Goal: Task Accomplishment & Management: Use online tool/utility

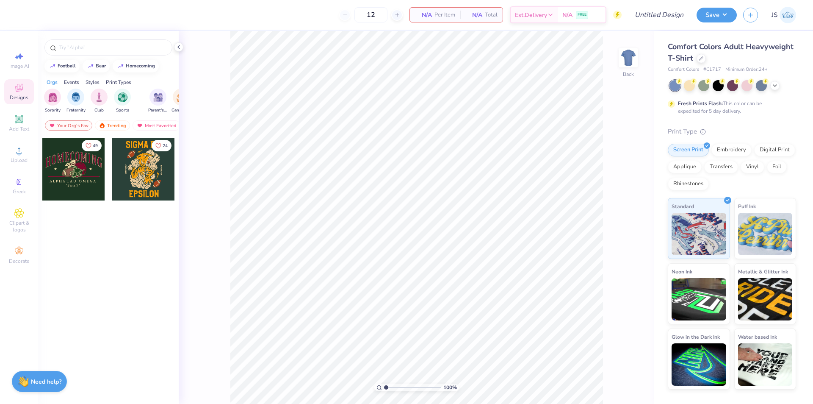
click at [24, 98] on span "Designs" at bounding box center [19, 97] width 19 height 7
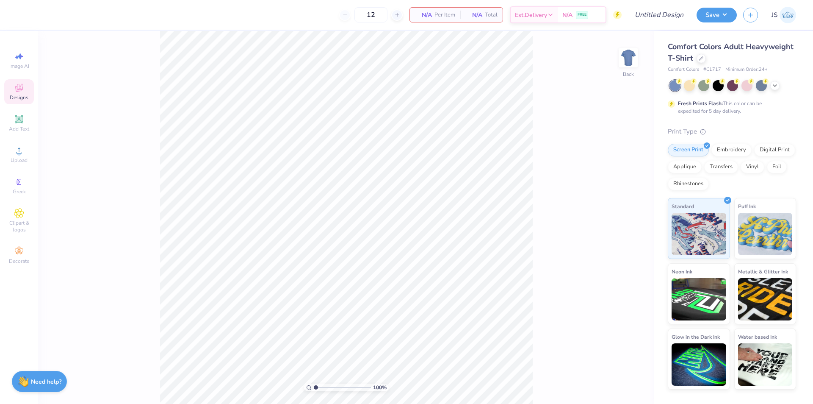
click at [102, 53] on div "100 % Back" at bounding box center [346, 217] width 616 height 373
click at [32, 89] on div "Designs" at bounding box center [19, 91] width 30 height 25
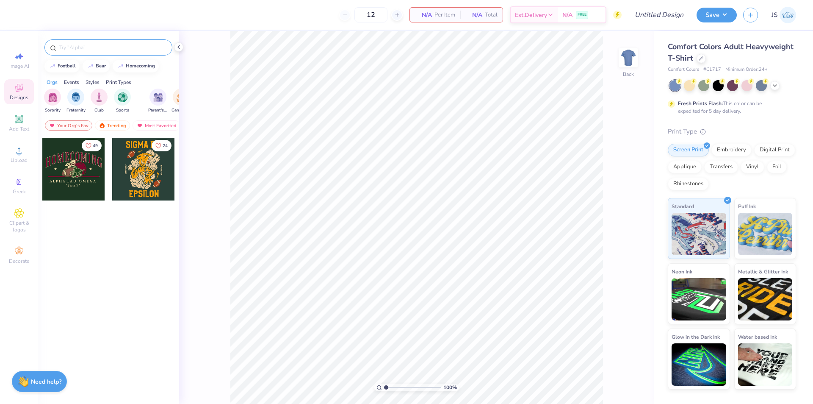
click at [68, 45] on input "text" at bounding box center [112, 47] width 108 height 8
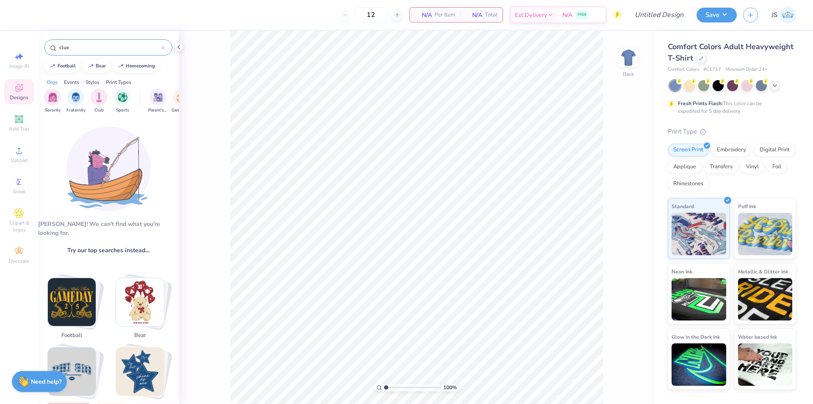
click at [111, 44] on input "clue" at bounding box center [109, 47] width 103 height 8
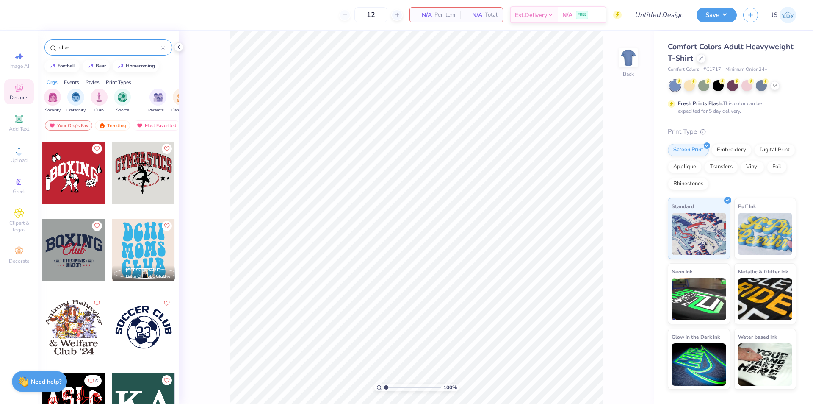
scroll to position [678, 0]
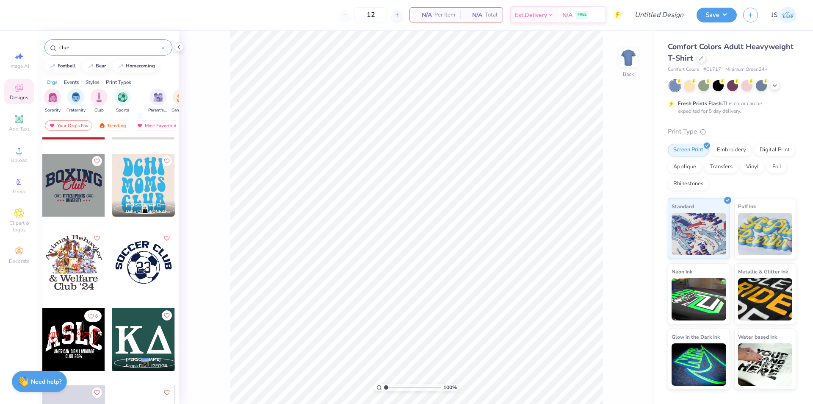
type input "clue"
click at [22, 66] on span "Image AI" at bounding box center [19, 66] width 20 height 7
select select "4"
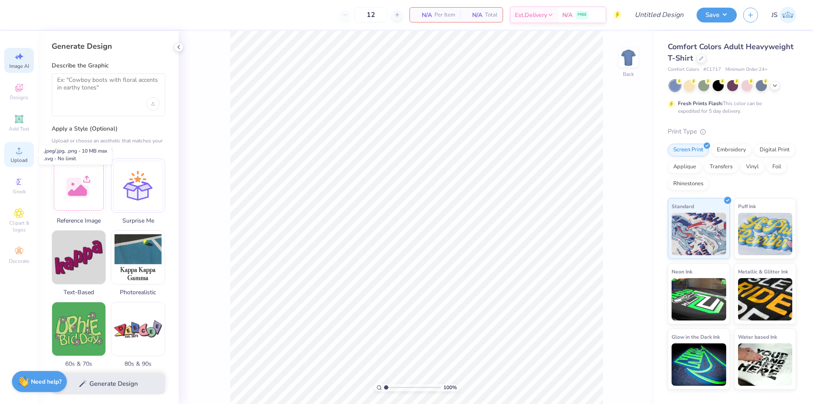
click at [19, 161] on span "Upload" at bounding box center [19, 160] width 17 height 7
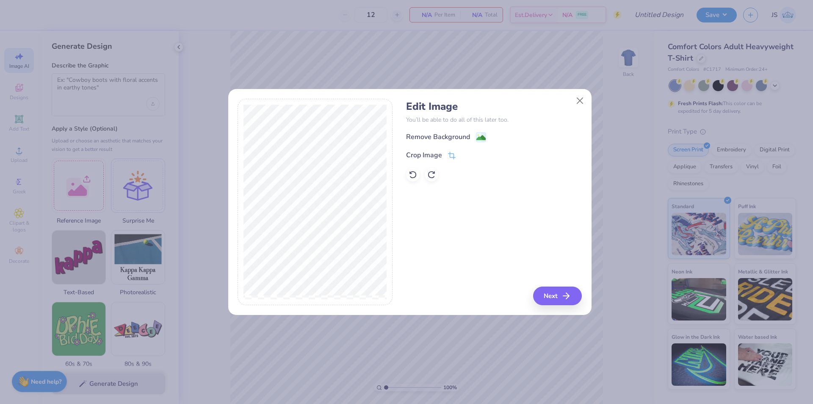
click at [435, 138] on div "Remove Background" at bounding box center [438, 137] width 64 height 10
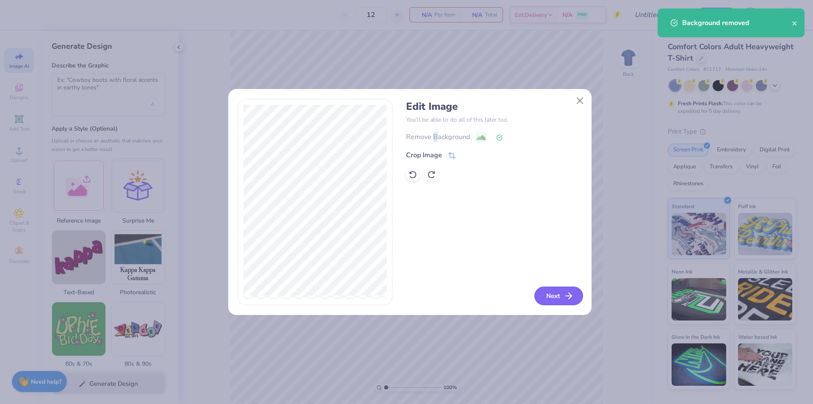
click at [561, 293] on button "Next" at bounding box center [558, 295] width 49 height 19
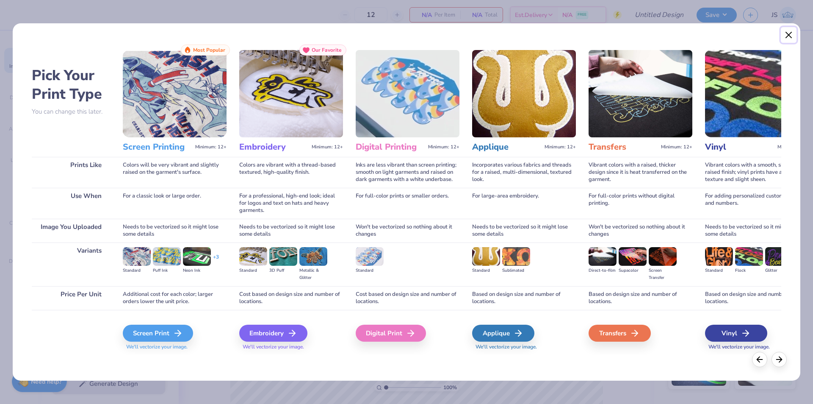
click at [784, 35] on button "Close" at bounding box center [789, 35] width 16 height 16
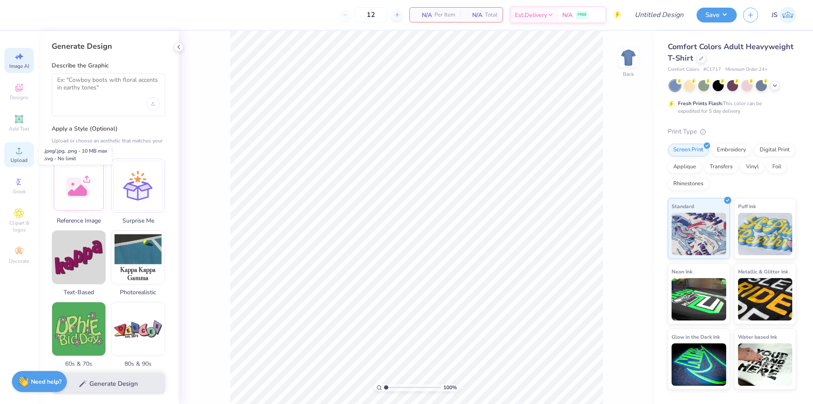
click at [19, 147] on icon at bounding box center [19, 150] width 10 height 10
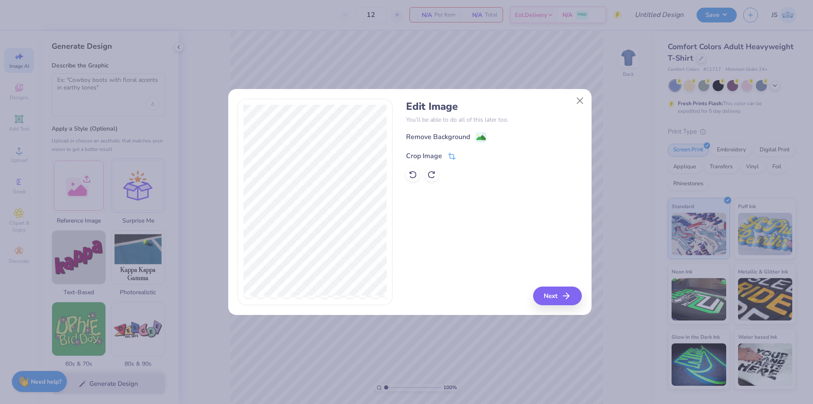
click at [449, 155] on icon at bounding box center [452, 158] width 6 height 6
click at [465, 153] on icon at bounding box center [465, 154] width 5 height 5
click at [461, 139] on div "Remove Background" at bounding box center [438, 138] width 64 height 10
click at [461, 139] on div "Remove Background Crop Image" at bounding box center [494, 157] width 176 height 50
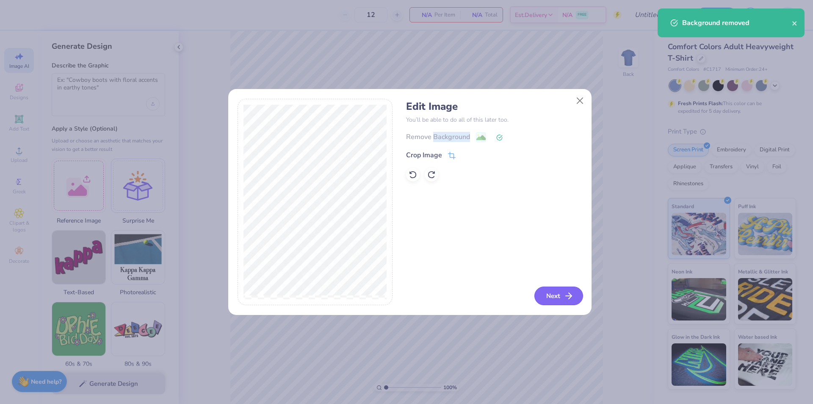
click at [556, 295] on button "Next" at bounding box center [558, 295] width 49 height 19
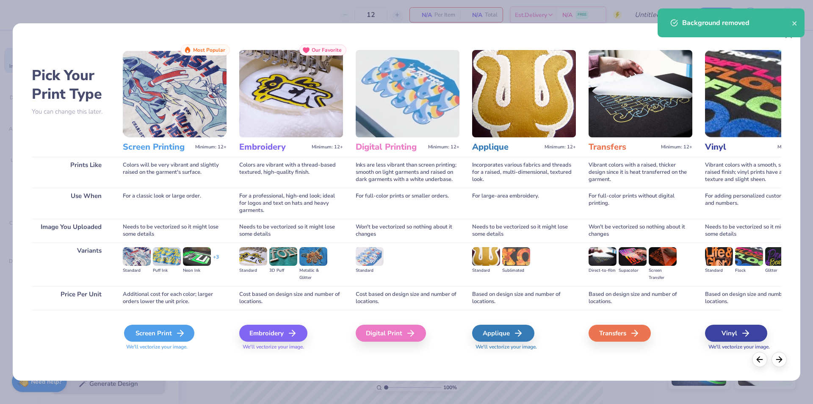
click at [172, 330] on div "Screen Print" at bounding box center [159, 332] width 70 height 17
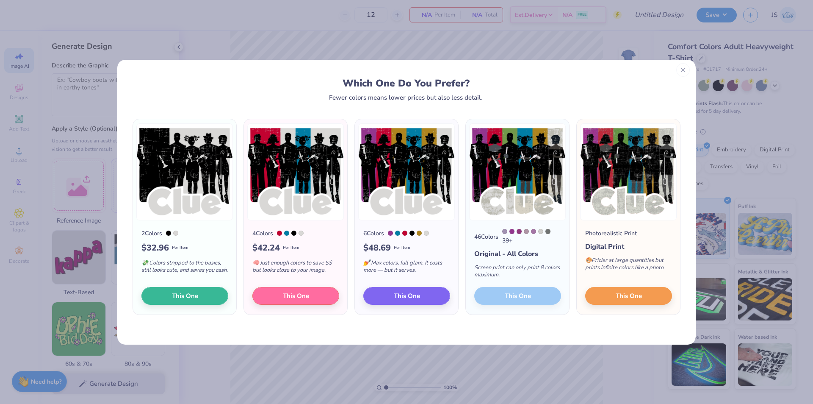
click at [680, 71] on icon at bounding box center [683, 70] width 6 height 6
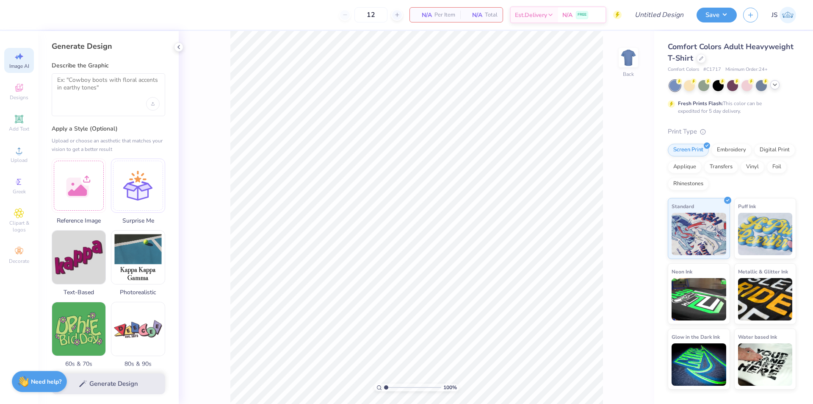
click at [774, 89] on div at bounding box center [774, 84] width 9 height 9
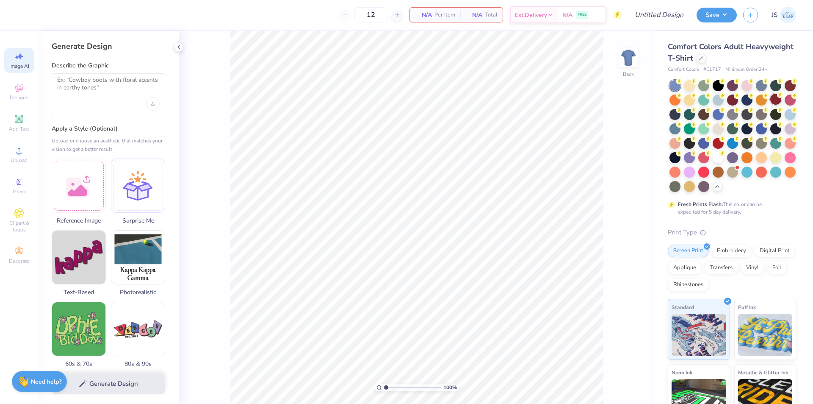
click at [770, 105] on div at bounding box center [775, 99] width 11 height 11
